Goal: Information Seeking & Learning: Learn about a topic

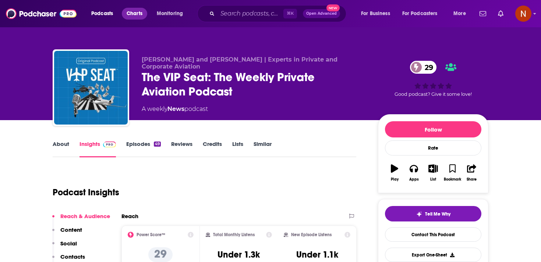
click at [141, 14] on span "Charts" at bounding box center [135, 13] width 16 height 10
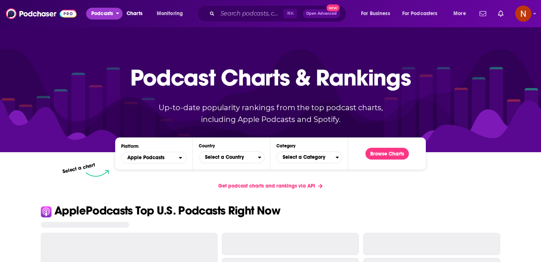
click at [106, 14] on span "Podcasts" at bounding box center [102, 13] width 22 height 10
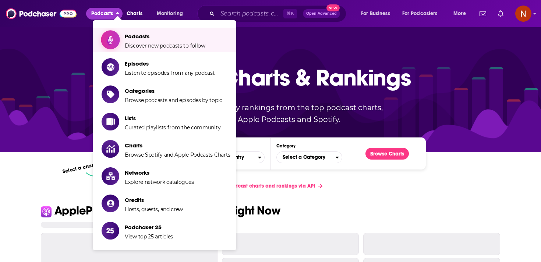
click at [127, 48] on span "Discover new podcasts to follow" at bounding box center [165, 45] width 81 height 7
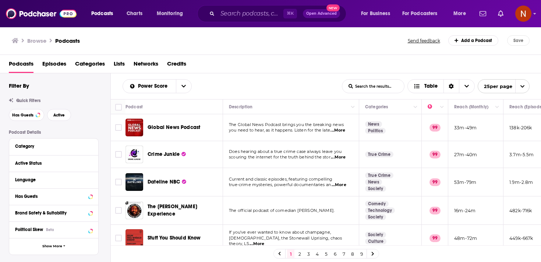
scroll to position [17, 0]
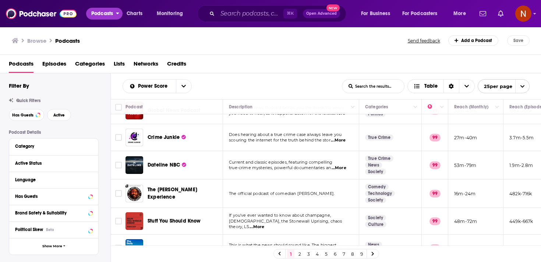
click at [107, 14] on span "Podcasts" at bounding box center [102, 13] width 22 height 10
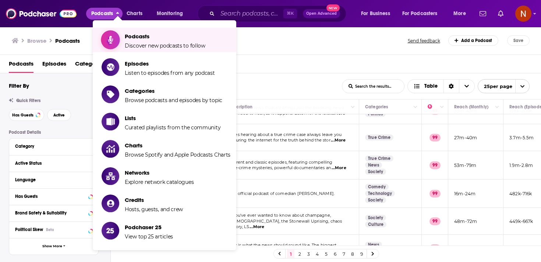
click at [123, 43] on link "Podcasts Discover new podcasts to follow" at bounding box center [166, 40] width 129 height 18
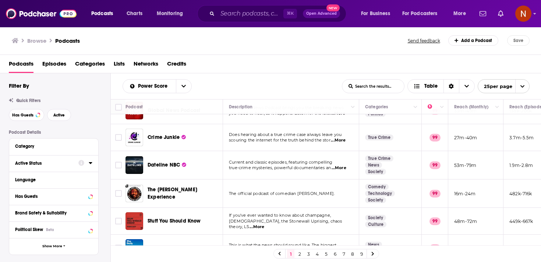
click at [91, 163] on icon at bounding box center [90, 163] width 3 height 2
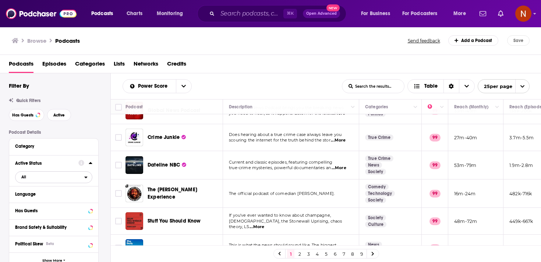
click at [59, 178] on span "All" at bounding box center [49, 177] width 69 height 10
click at [53, 201] on span "Active" at bounding box center [37, 201] width 37 height 4
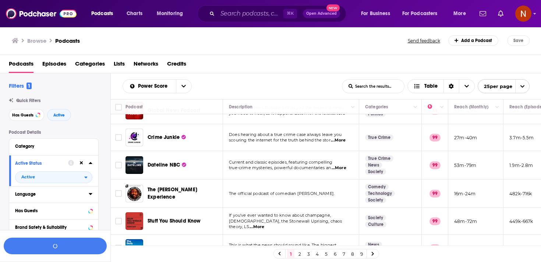
click at [56, 196] on div "Language" at bounding box center [49, 193] width 69 height 5
click at [74, 208] on div at bounding box center [53, 244] width 77 height 93
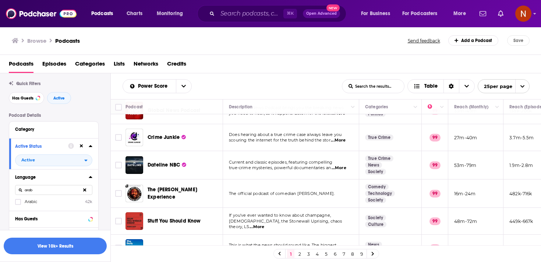
type input "arab"
click at [58, 202] on label "Arabic 42k" at bounding box center [53, 201] width 77 height 6
click at [18, 204] on input "multiSelectOption-ar-0" at bounding box center [18, 204] width 0 height 0
click at [67, 246] on button "View 1k Results" at bounding box center [55, 245] width 103 height 17
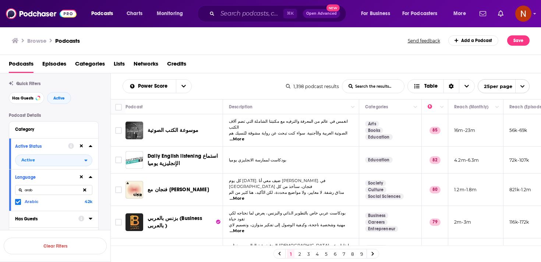
click at [524, 85] on icon "open menu" at bounding box center [522, 86] width 5 height 5
click at [507, 122] on button "100 per page" at bounding box center [503, 123] width 51 height 11
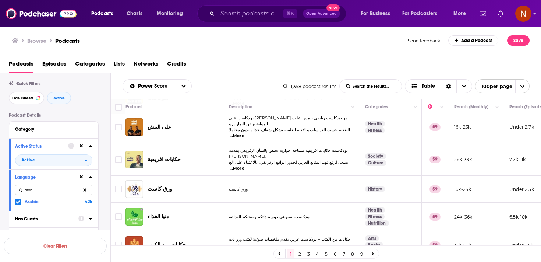
scroll to position [2627, 0]
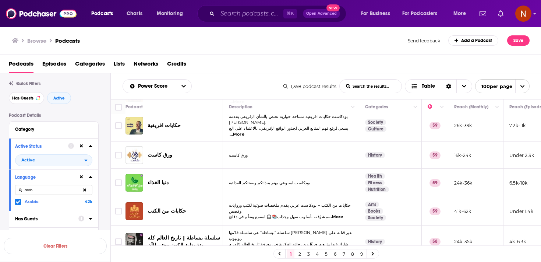
click at [359, 251] on link "9" at bounding box center [361, 253] width 7 height 9
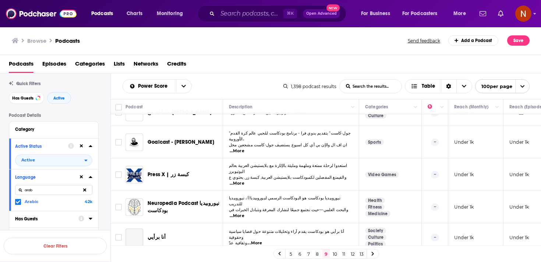
scroll to position [837, 0]
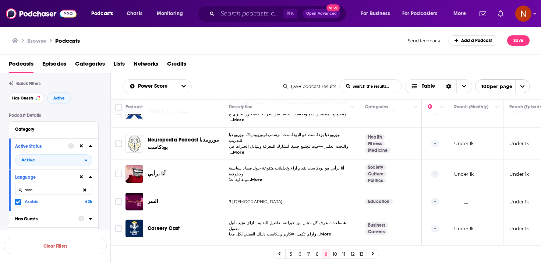
click at [361, 253] on link "13" at bounding box center [361, 253] width 7 height 9
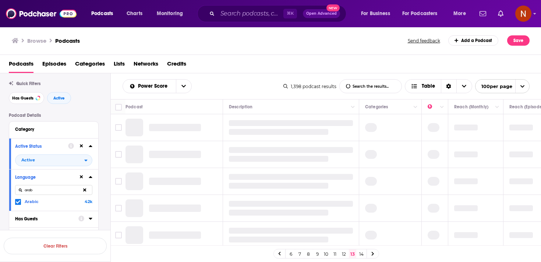
click at [305, 255] on link "8" at bounding box center [308, 253] width 7 height 9
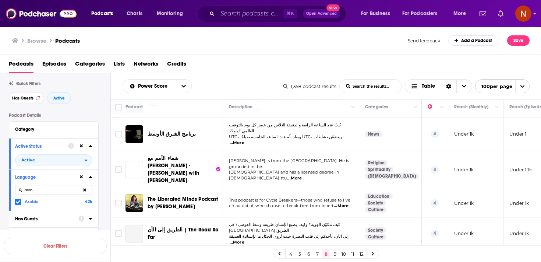
scroll to position [416, 0]
click at [300, 254] on link "5" at bounding box center [299, 253] width 7 height 9
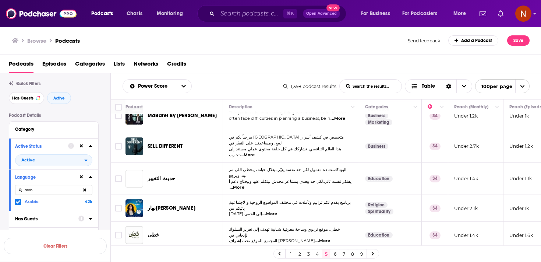
scroll to position [468, 0]
click at [316, 254] on link "4" at bounding box center [316, 253] width 7 height 9
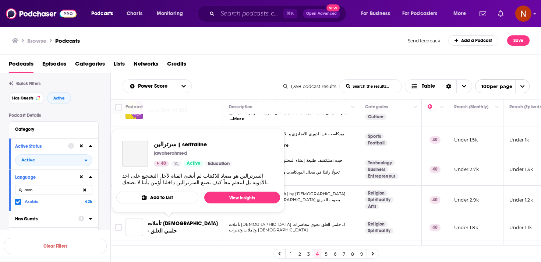
scroll to position [265, 0]
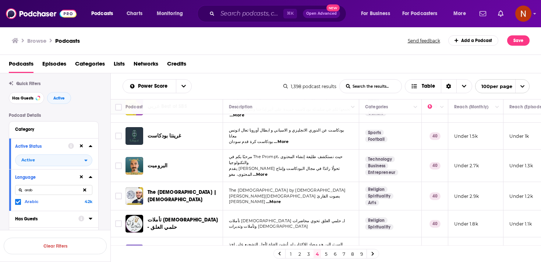
click at [309, 254] on link "3" at bounding box center [308, 253] width 7 height 9
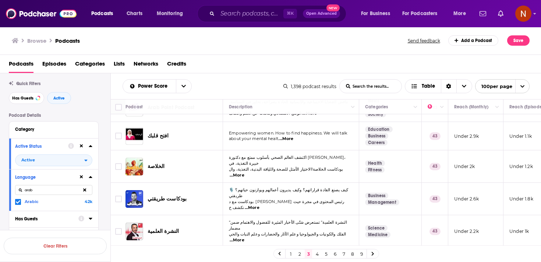
scroll to position [1921, 0]
click at [301, 255] on link "2" at bounding box center [299, 253] width 7 height 9
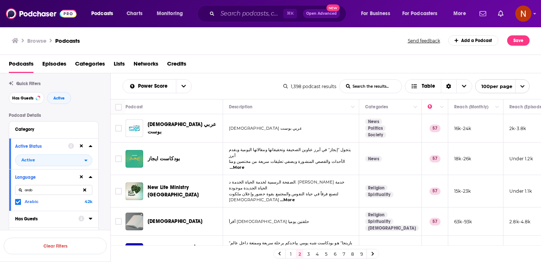
click at [289, 253] on link "1" at bounding box center [290, 253] width 7 height 9
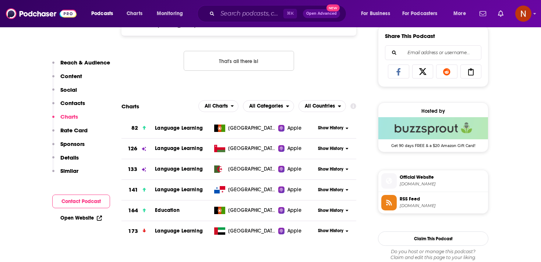
scroll to position [466, 0]
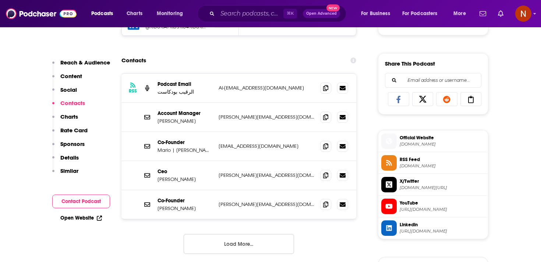
scroll to position [433, 0]
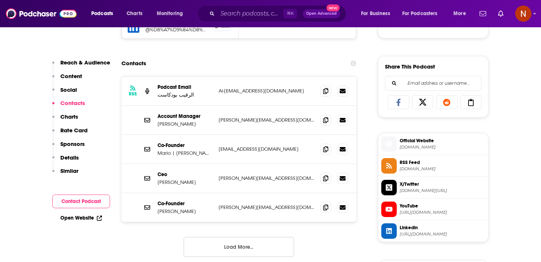
click at [429, 163] on span "RSS Feed" at bounding box center [442, 162] width 85 height 7
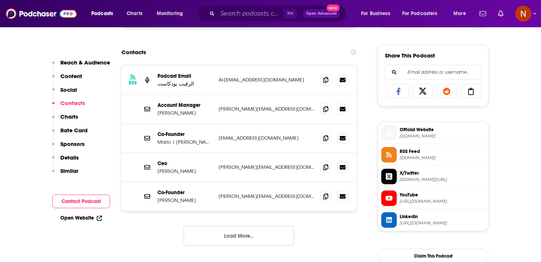
scroll to position [446, 0]
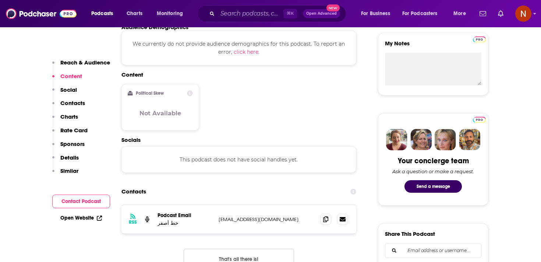
scroll to position [344, 0]
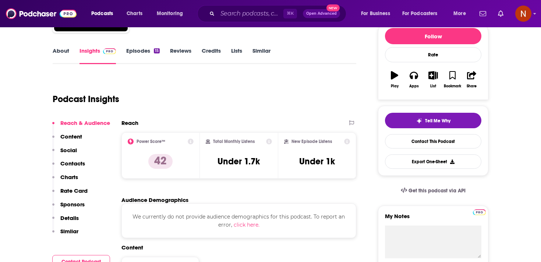
scroll to position [112, 0]
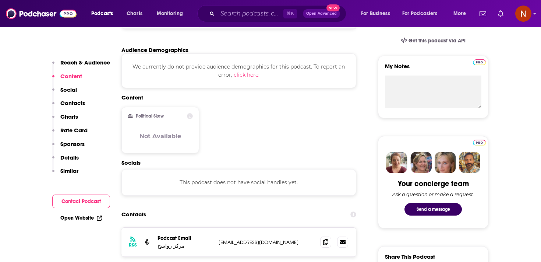
scroll to position [244, 0]
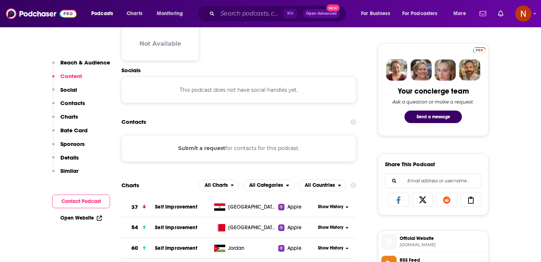
scroll to position [352, 0]
